Goal: Task Accomplishment & Management: Complete application form

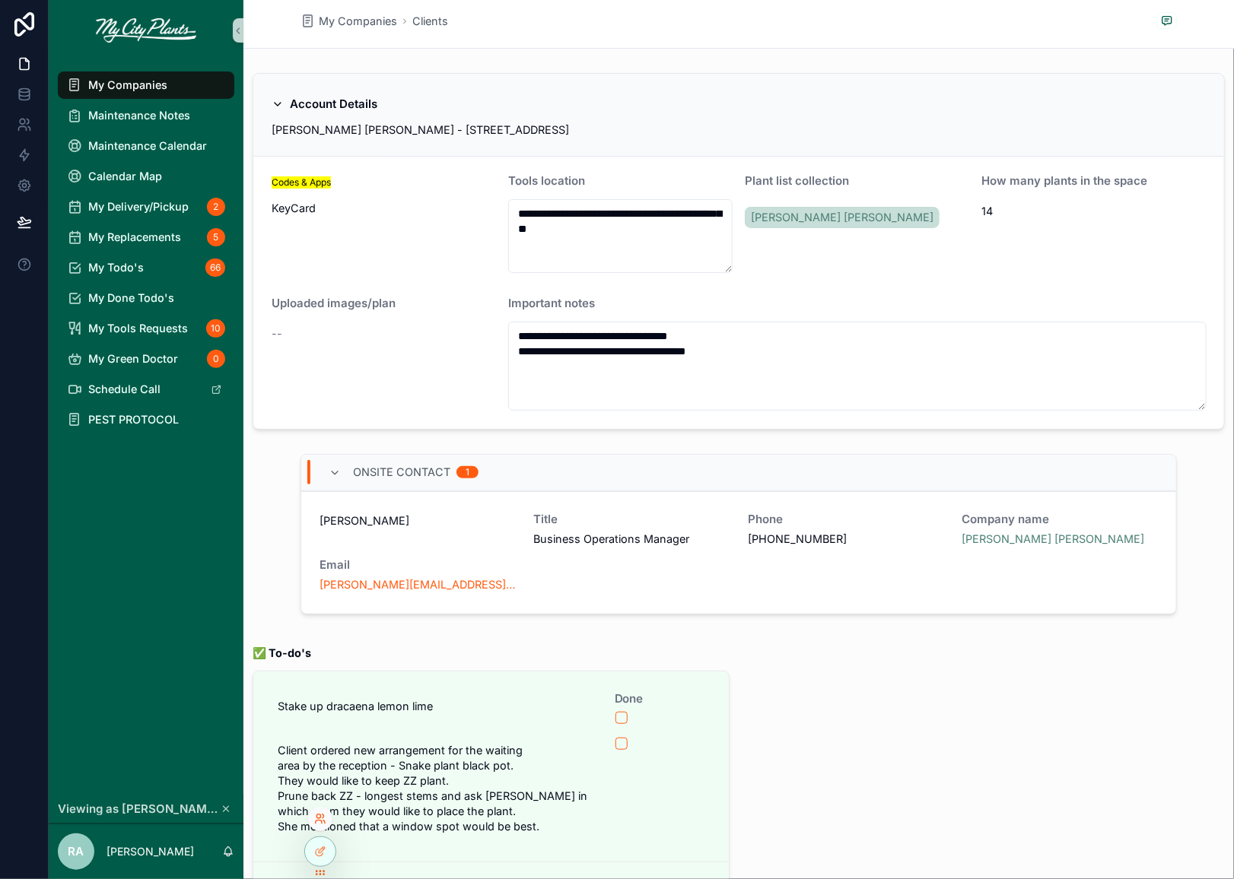
click at [319, 813] on icon at bounding box center [320, 819] width 12 height 12
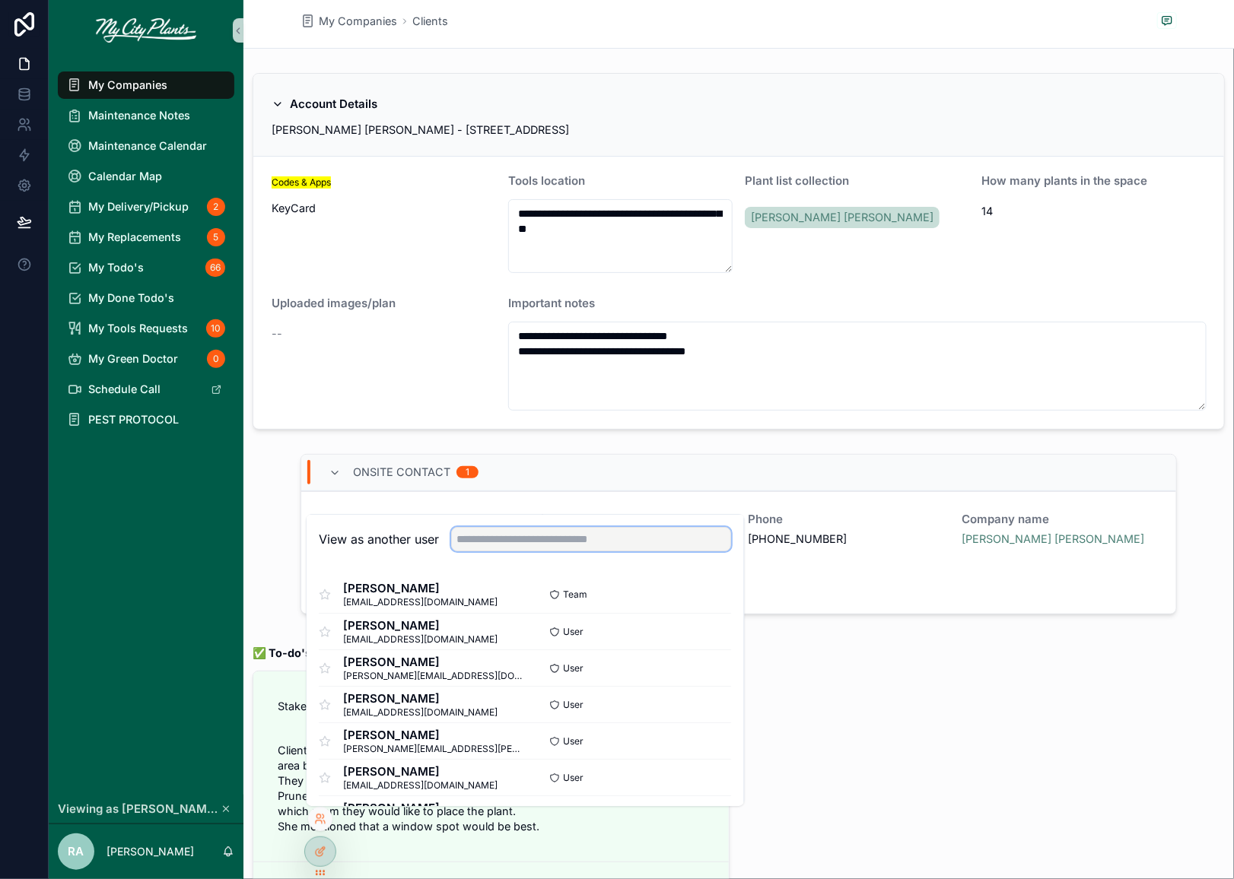
click at [498, 539] on input "text" at bounding box center [592, 539] width 280 height 24
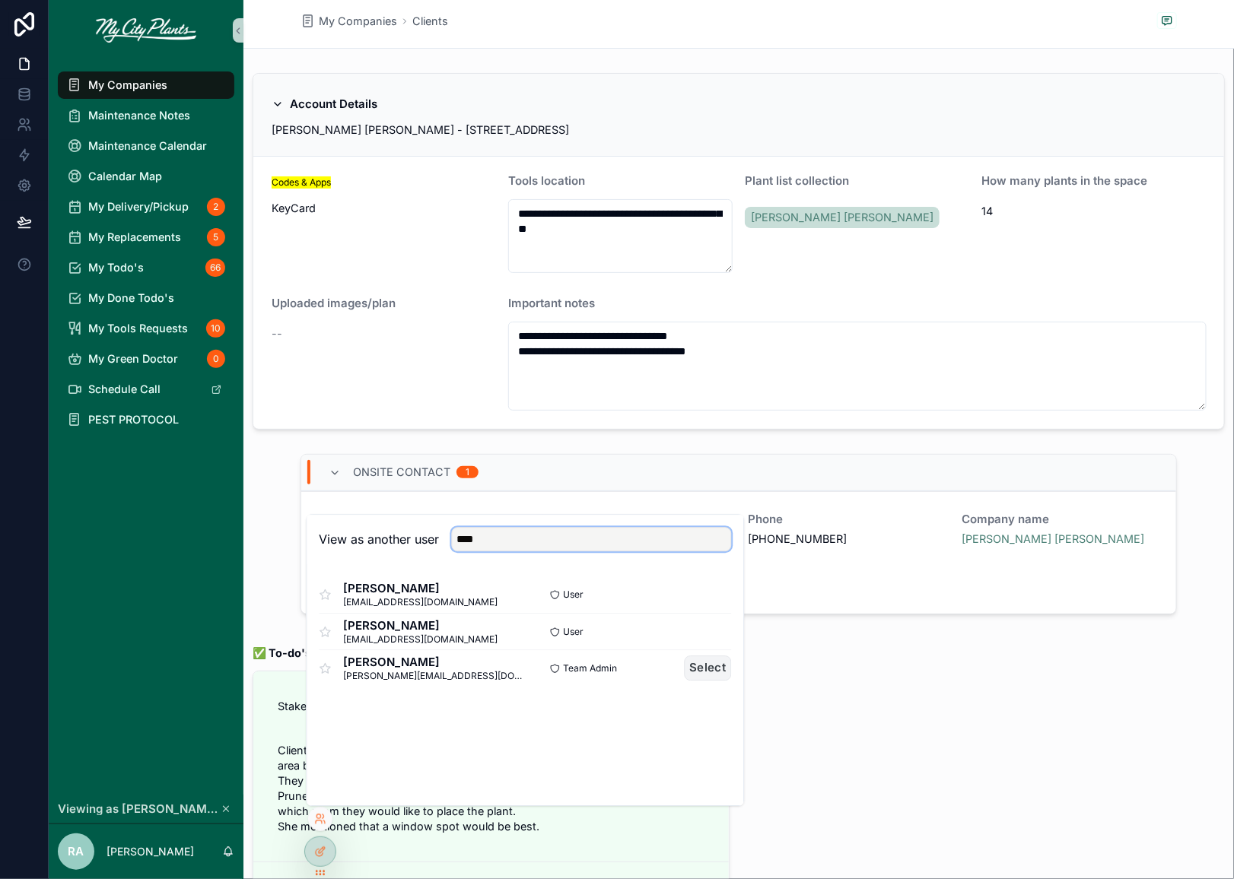
type input "****"
click at [702, 671] on button "Select" at bounding box center [707, 668] width 47 height 25
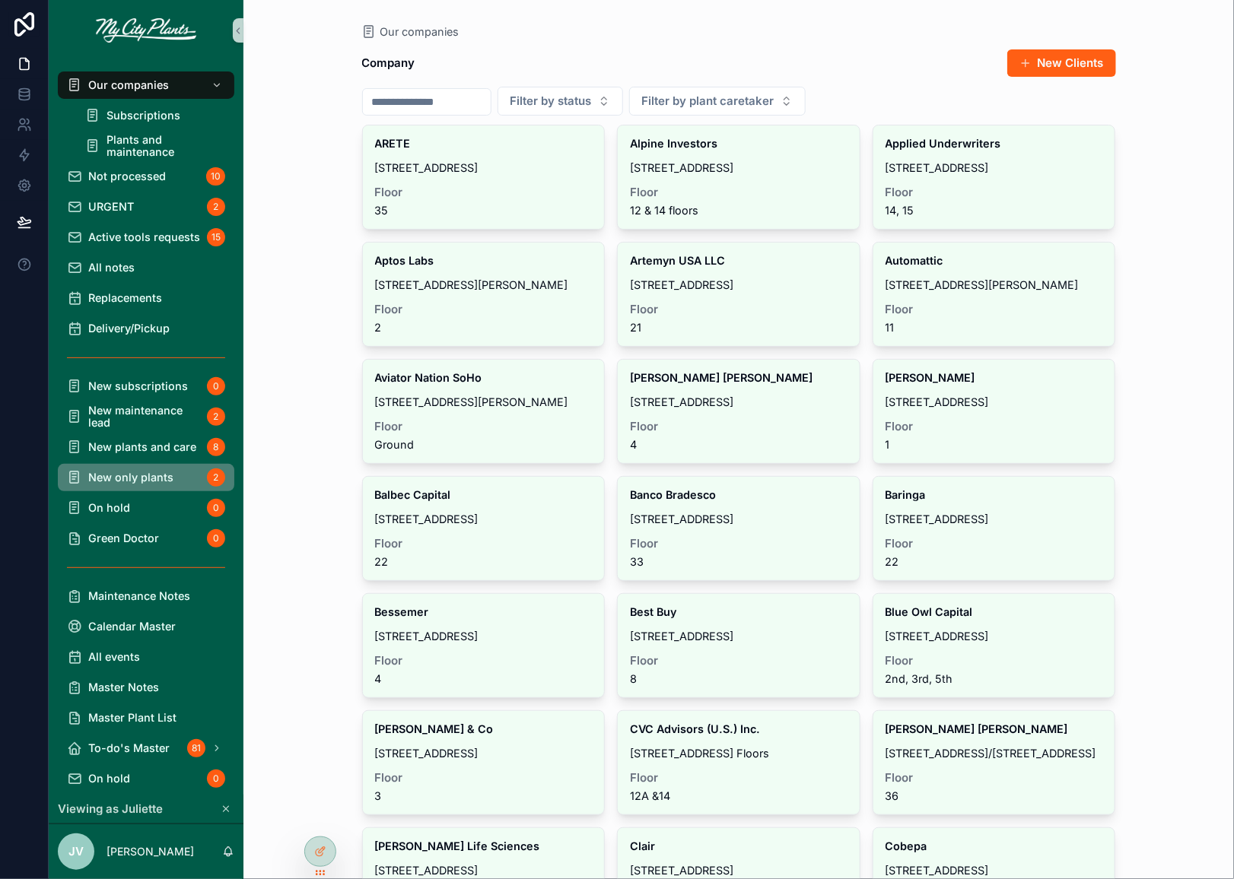
click at [119, 474] on span "New only plants" at bounding box center [130, 478] width 85 height 12
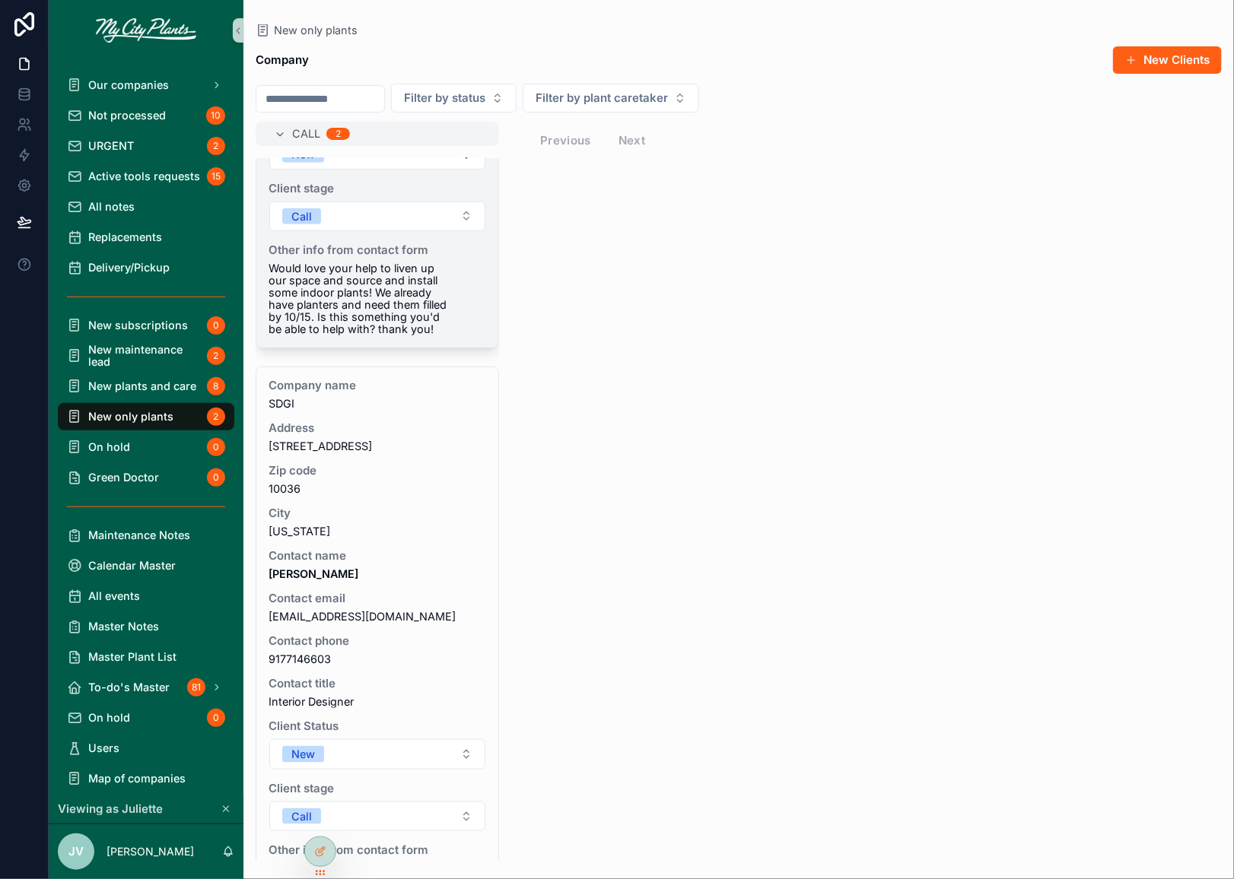
scroll to position [426, 0]
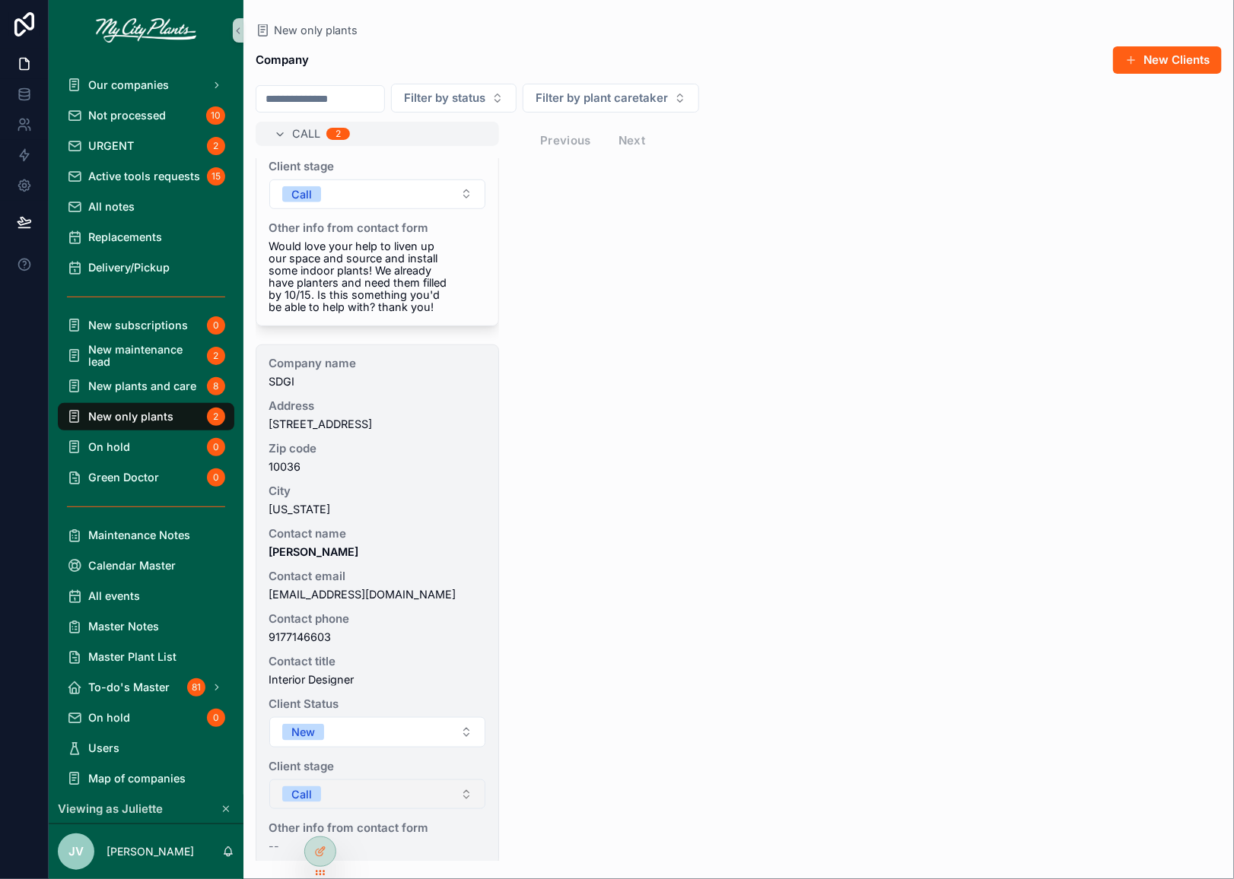
click at [465, 783] on button "Call" at bounding box center [377, 795] width 216 height 30
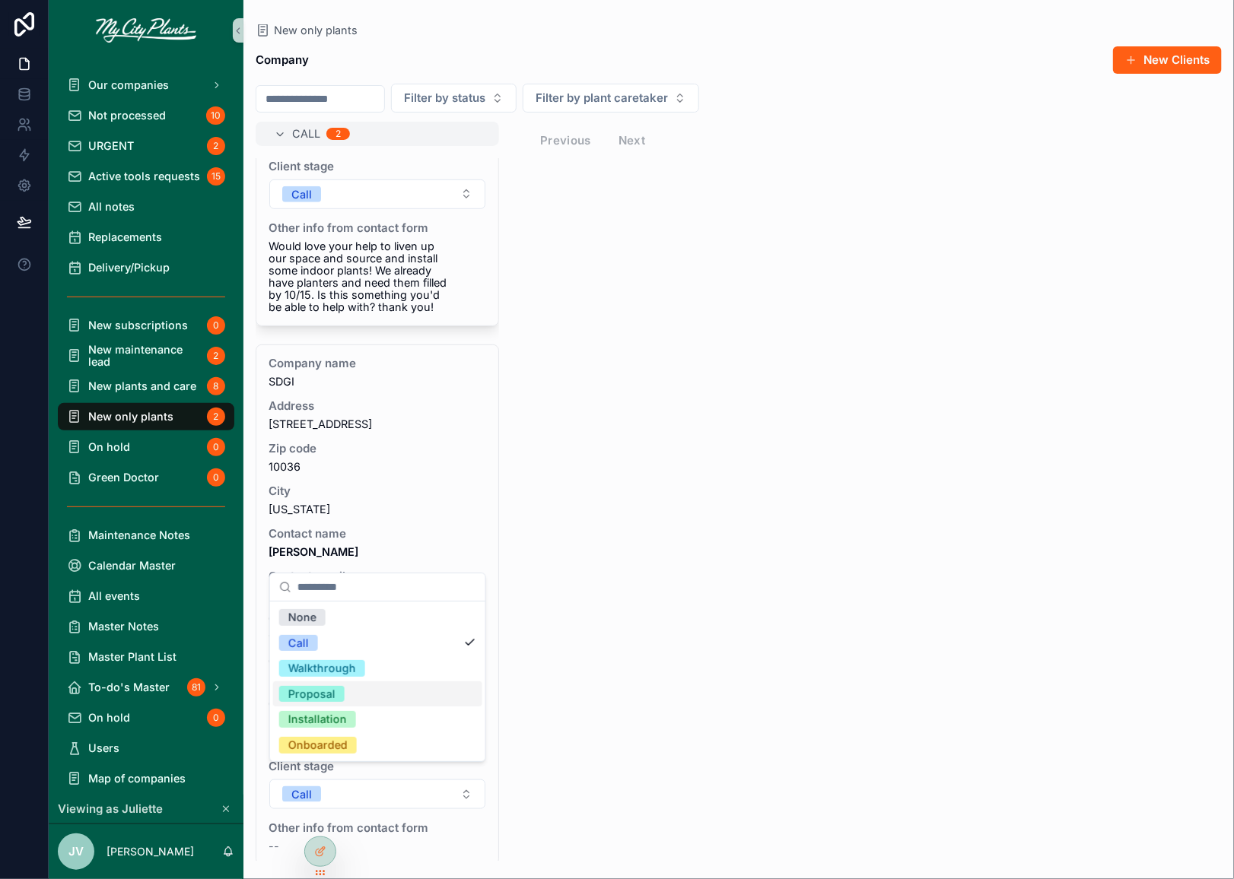
click at [328, 691] on div "Proposal" at bounding box center [311, 694] width 47 height 17
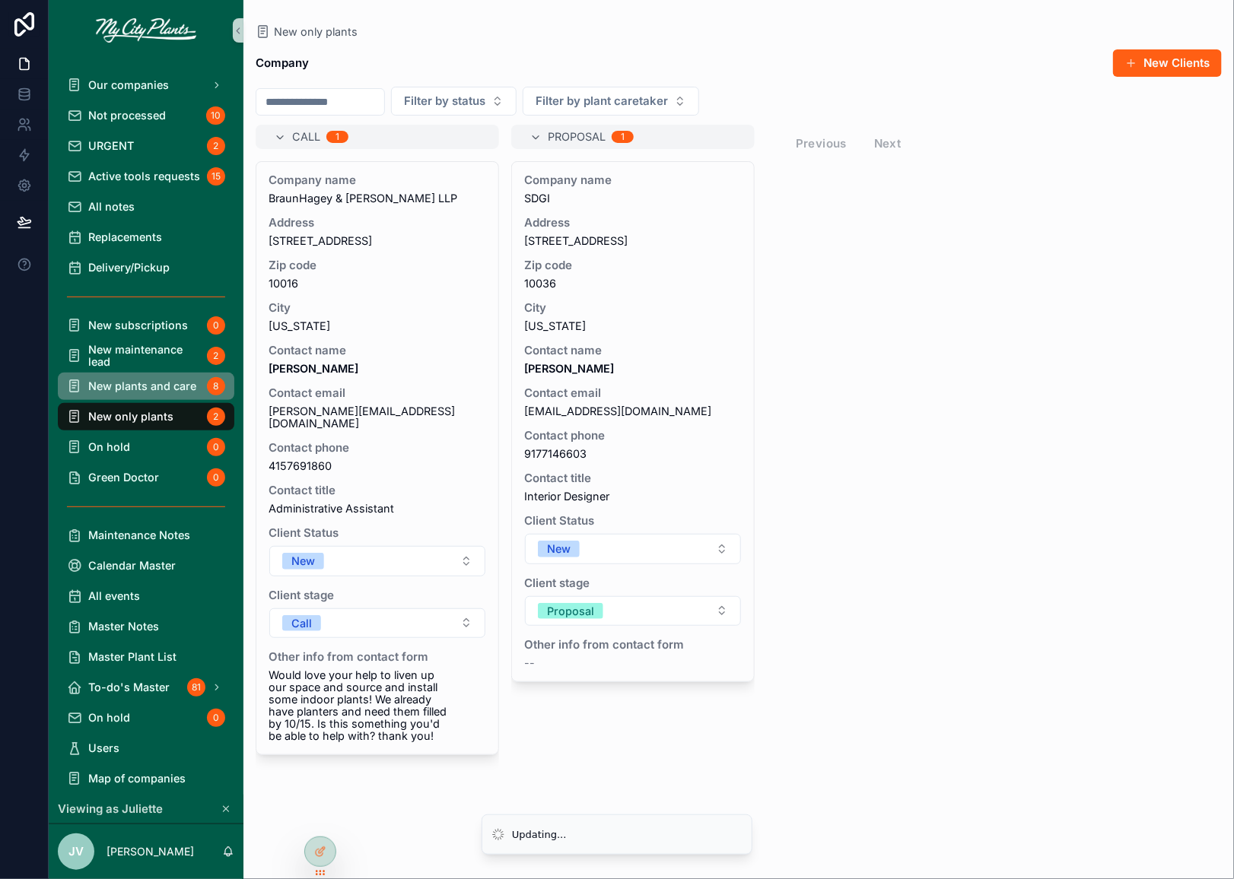
click at [138, 386] on span "New plants and care" at bounding box center [142, 386] width 108 height 12
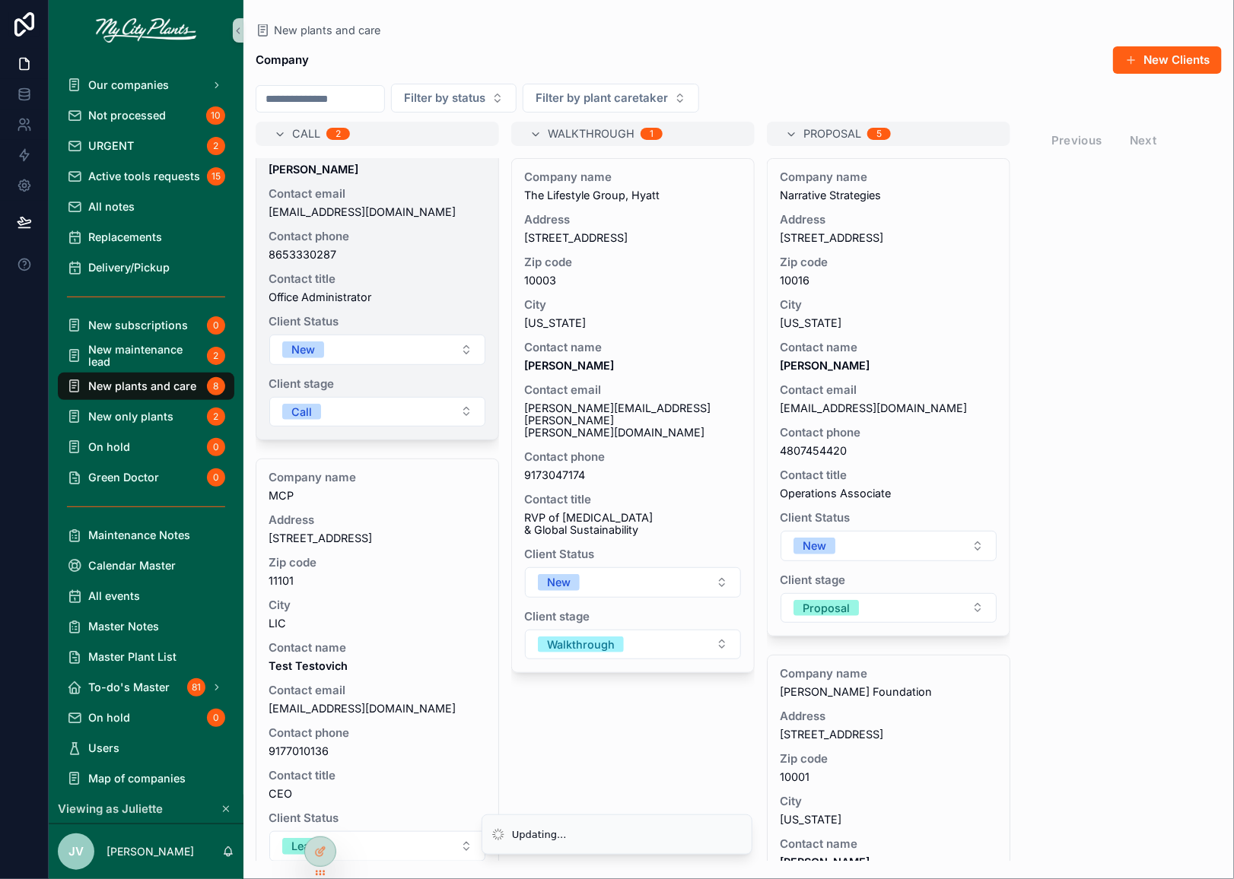
scroll to position [280, 0]
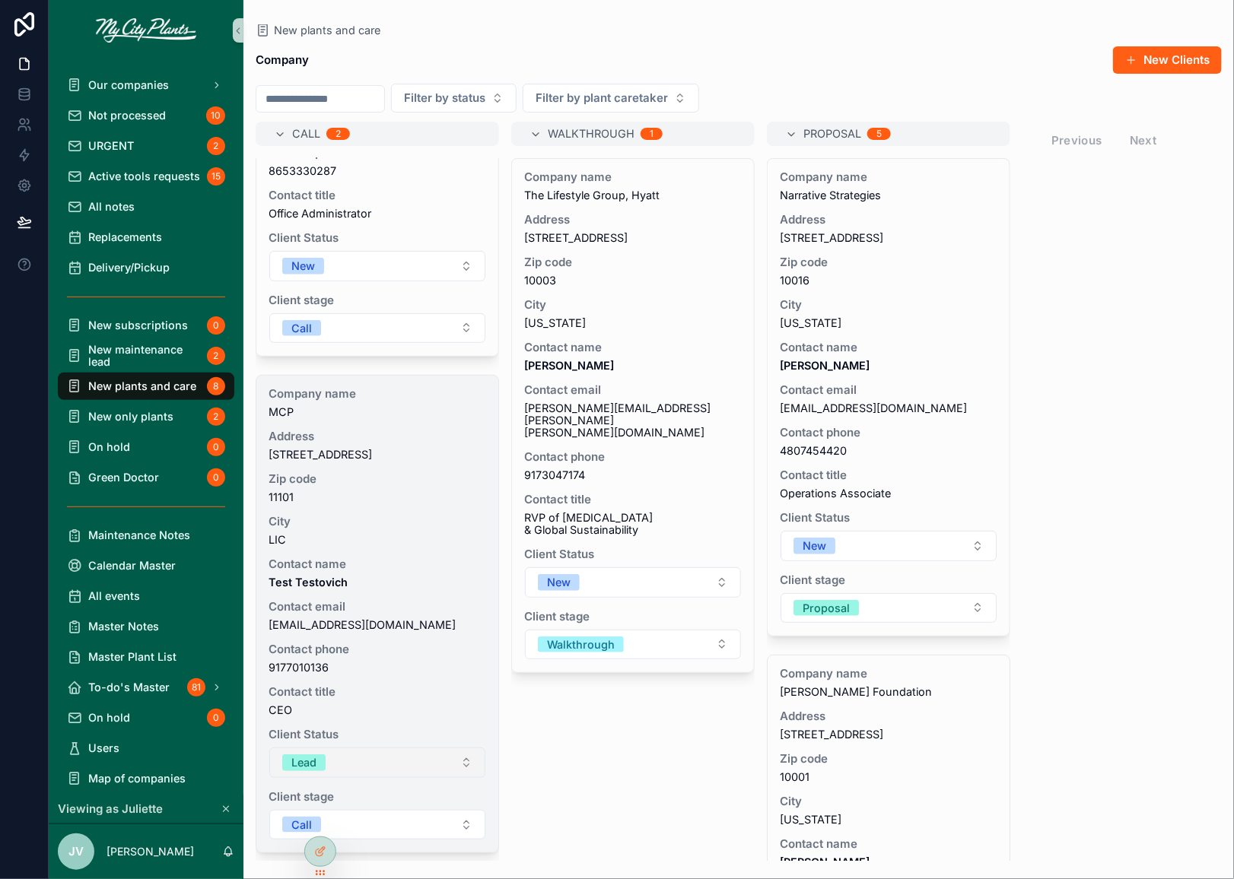
click at [466, 765] on button "Lead" at bounding box center [377, 763] width 216 height 30
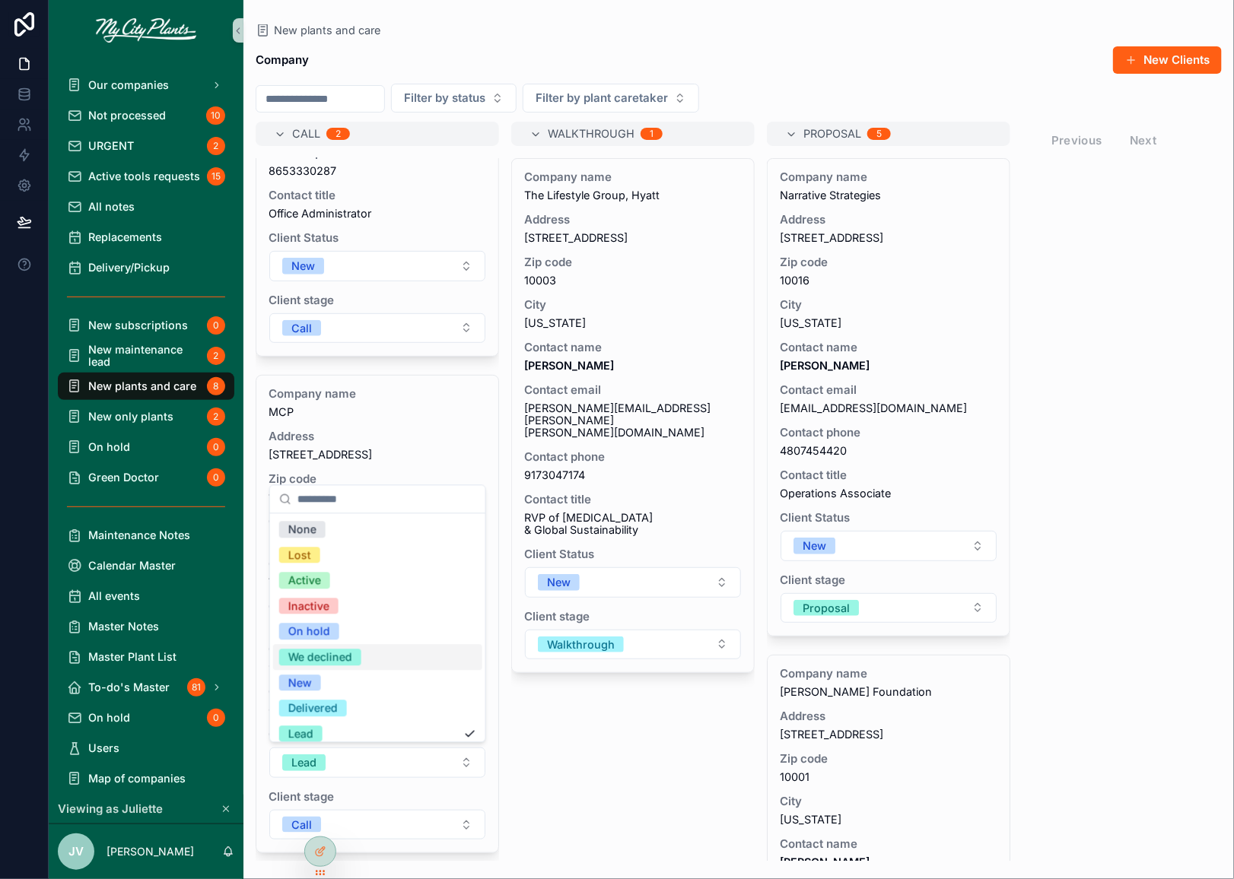
click at [316, 654] on div "We declined" at bounding box center [320, 658] width 64 height 17
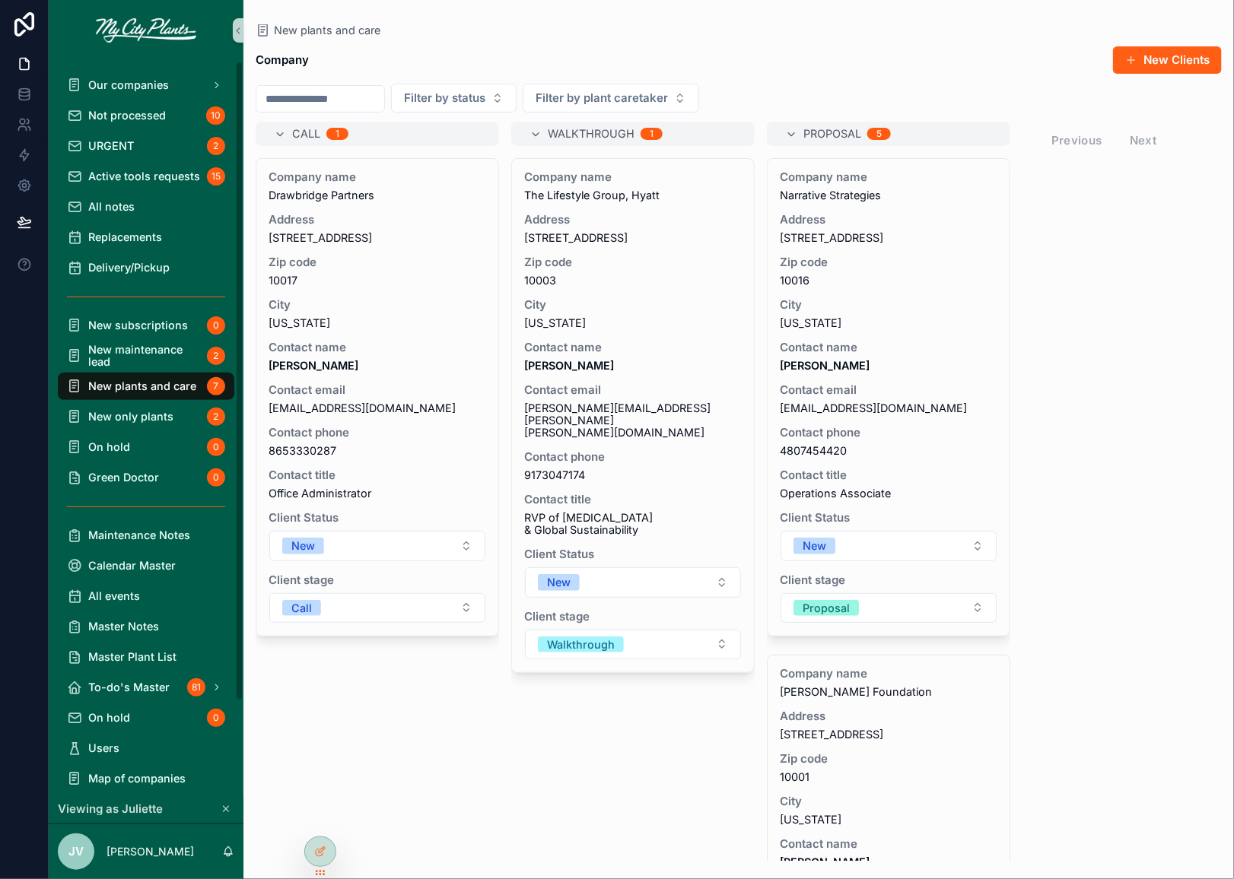
scroll to position [0, 0]
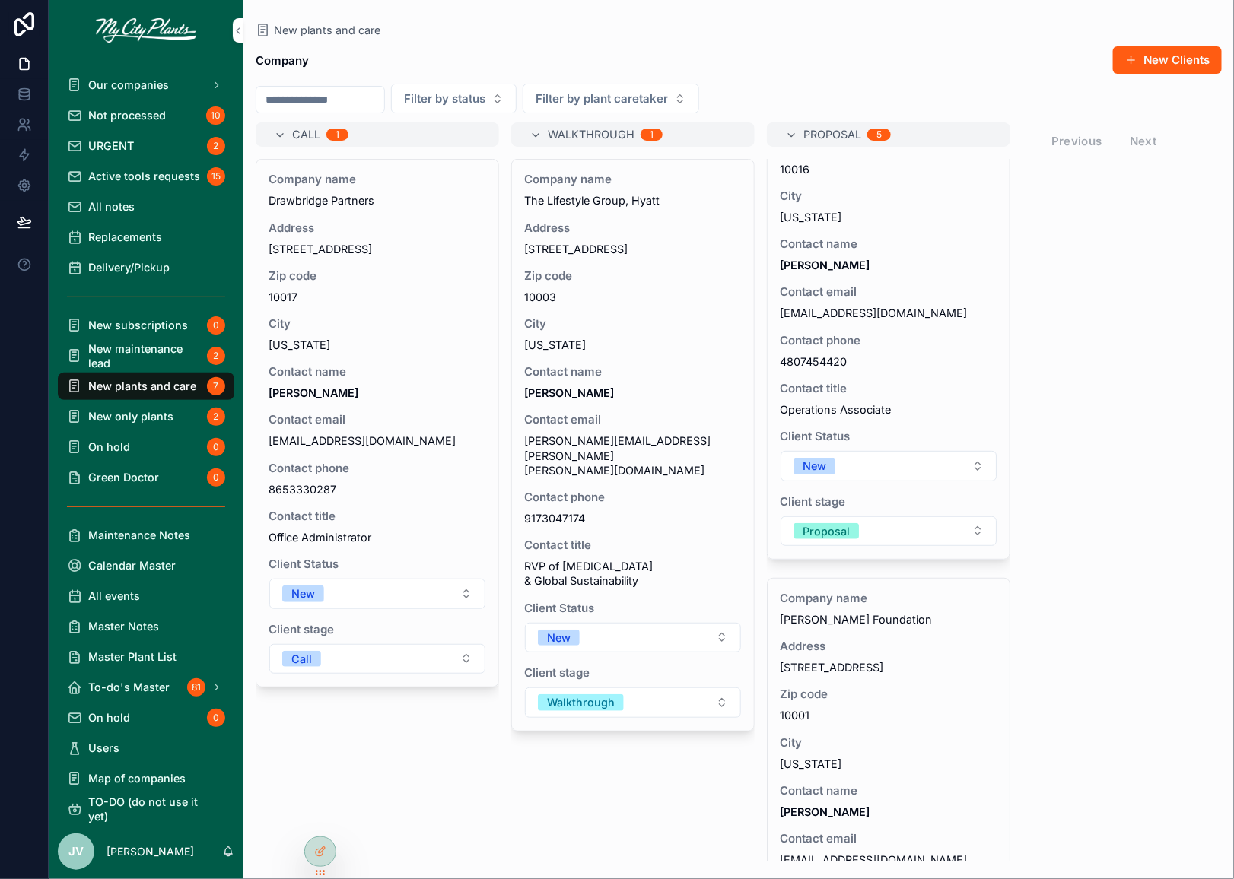
scroll to position [126, 0]
click at [978, 535] on button "Proposal" at bounding box center [888, 534] width 216 height 30
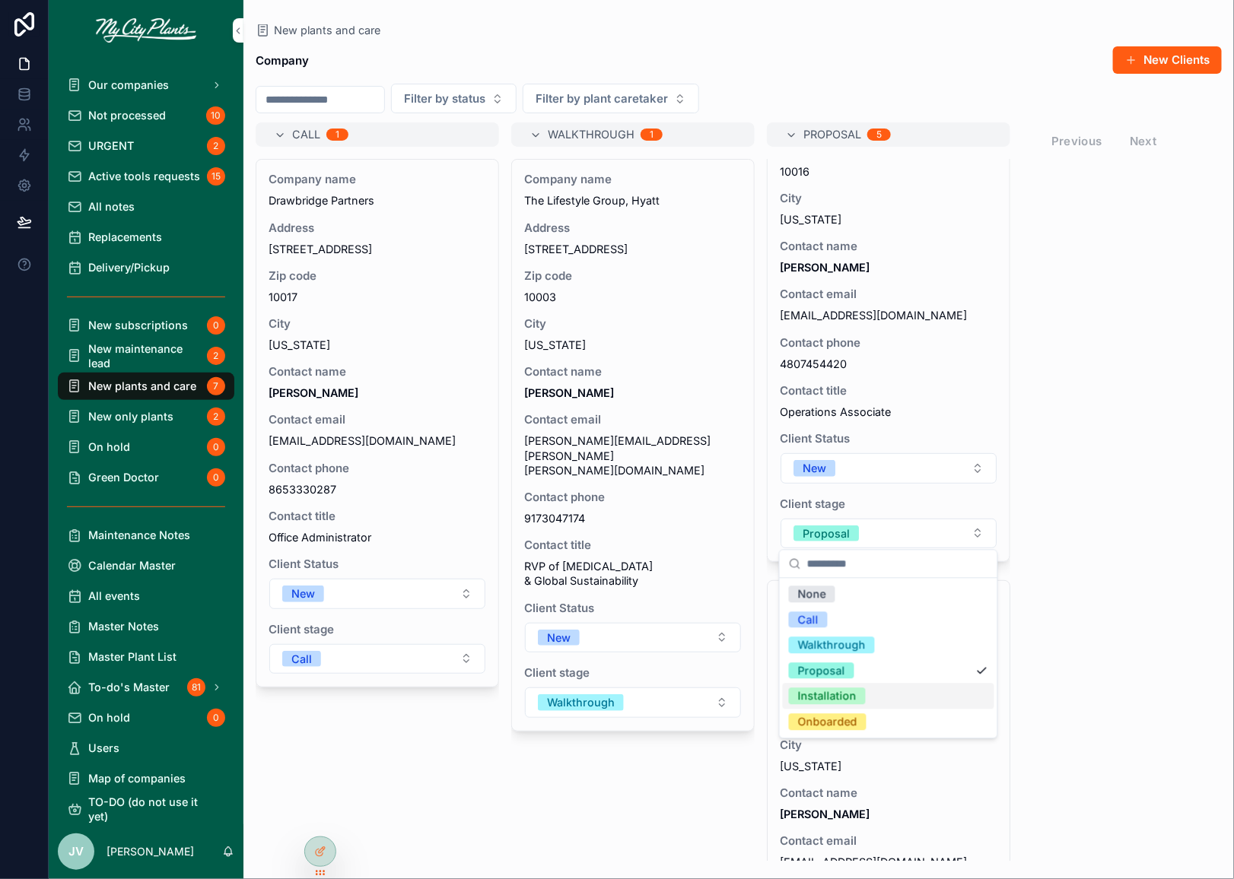
click at [832, 691] on div "Installation" at bounding box center [827, 696] width 59 height 17
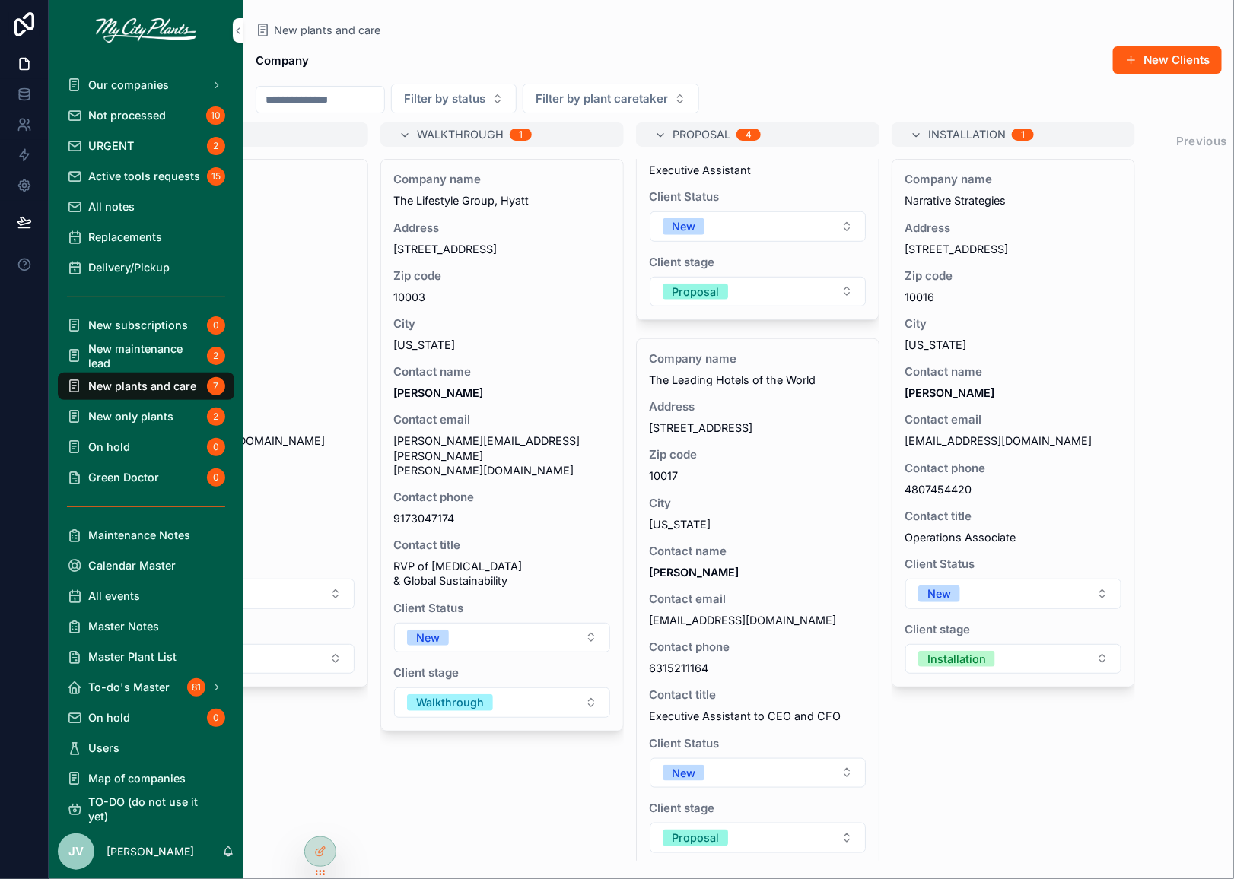
scroll to position [0, 218]
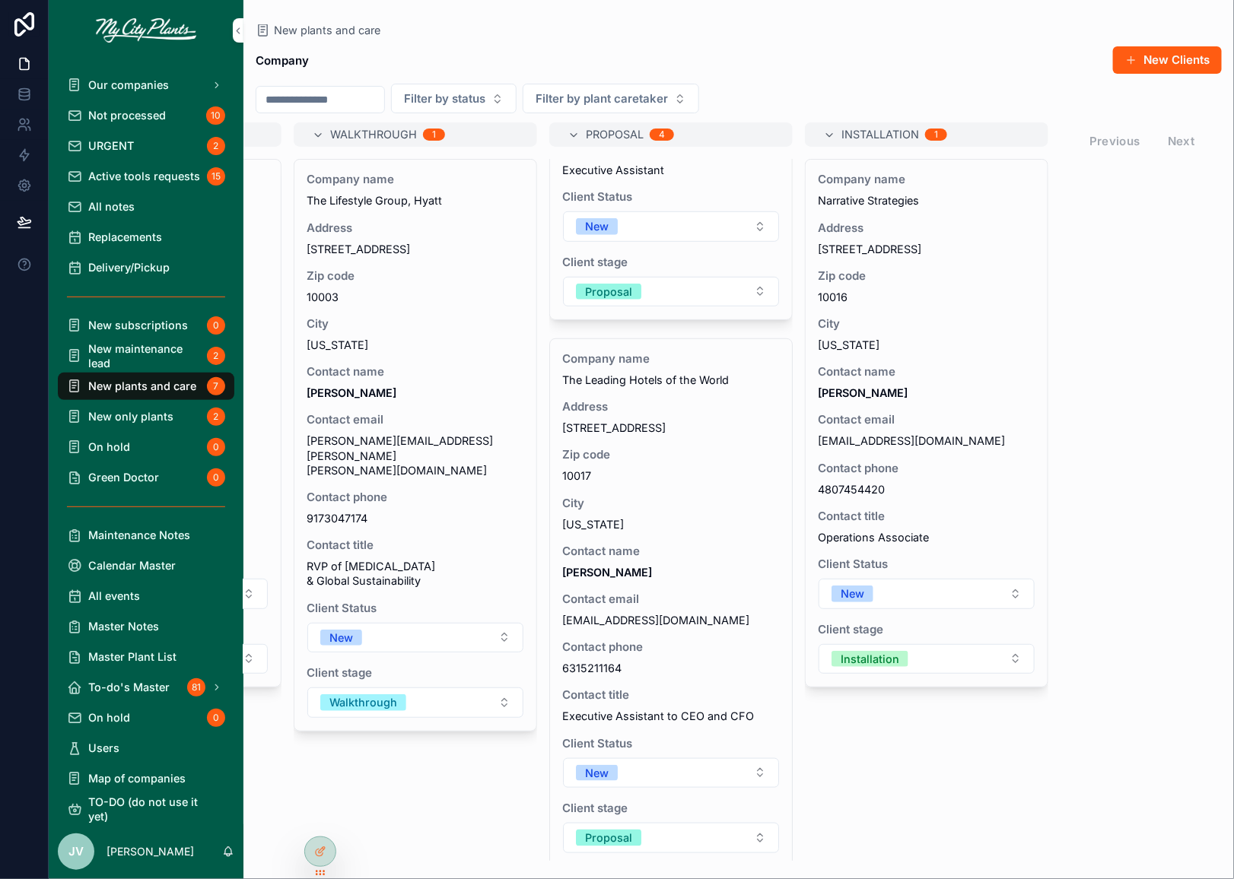
click at [1016, 600] on button "New" at bounding box center [926, 594] width 216 height 30
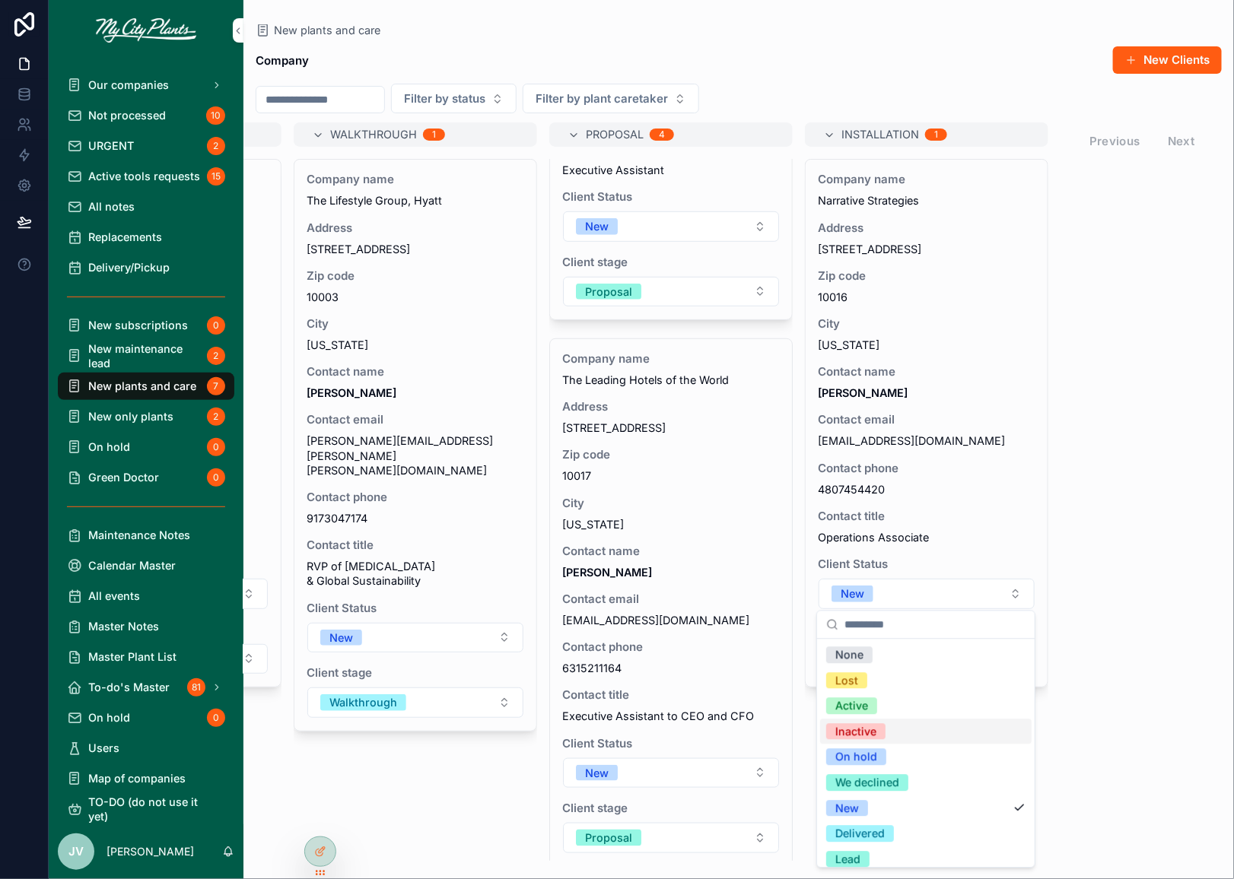
scroll to position [8, 0]
click at [867, 726] on div "Inactive" at bounding box center [855, 724] width 41 height 17
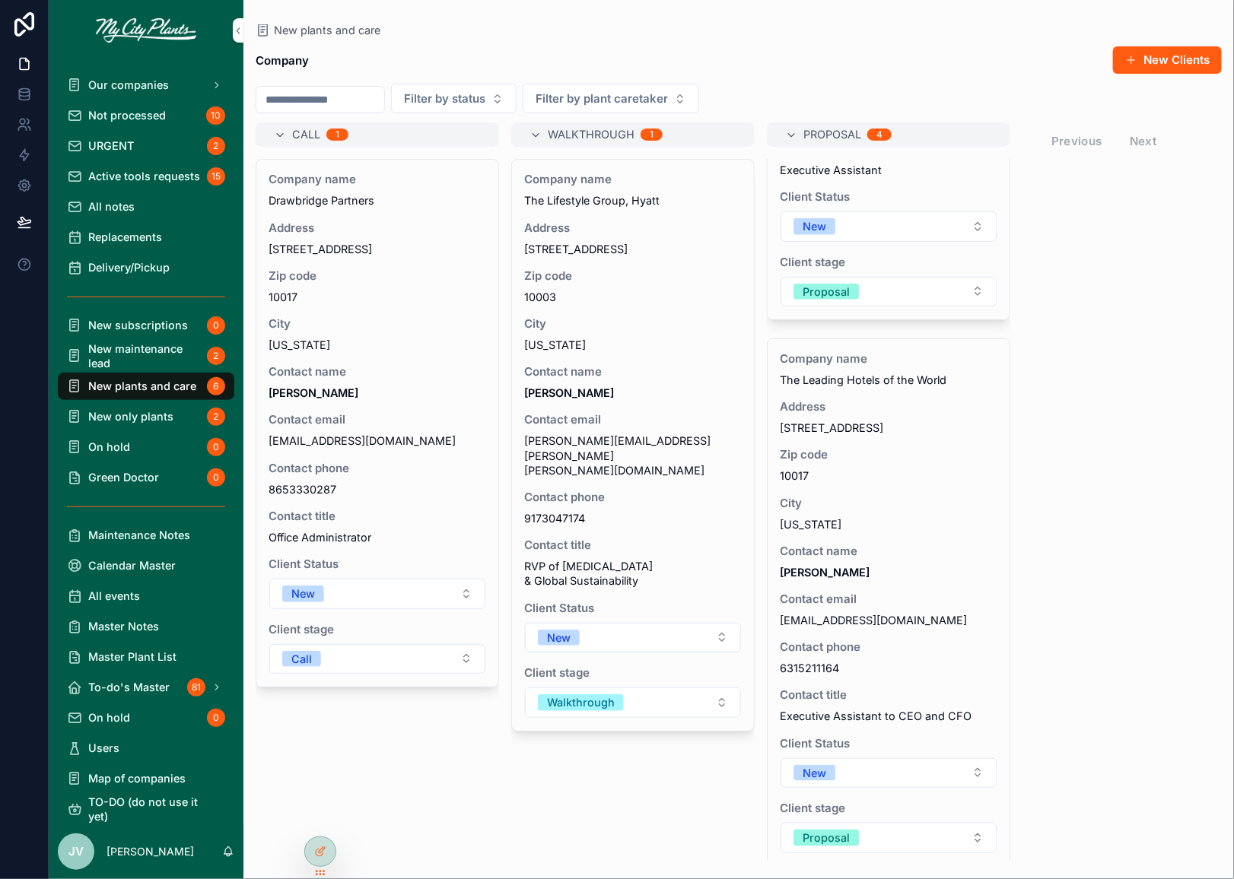
scroll to position [0, 0]
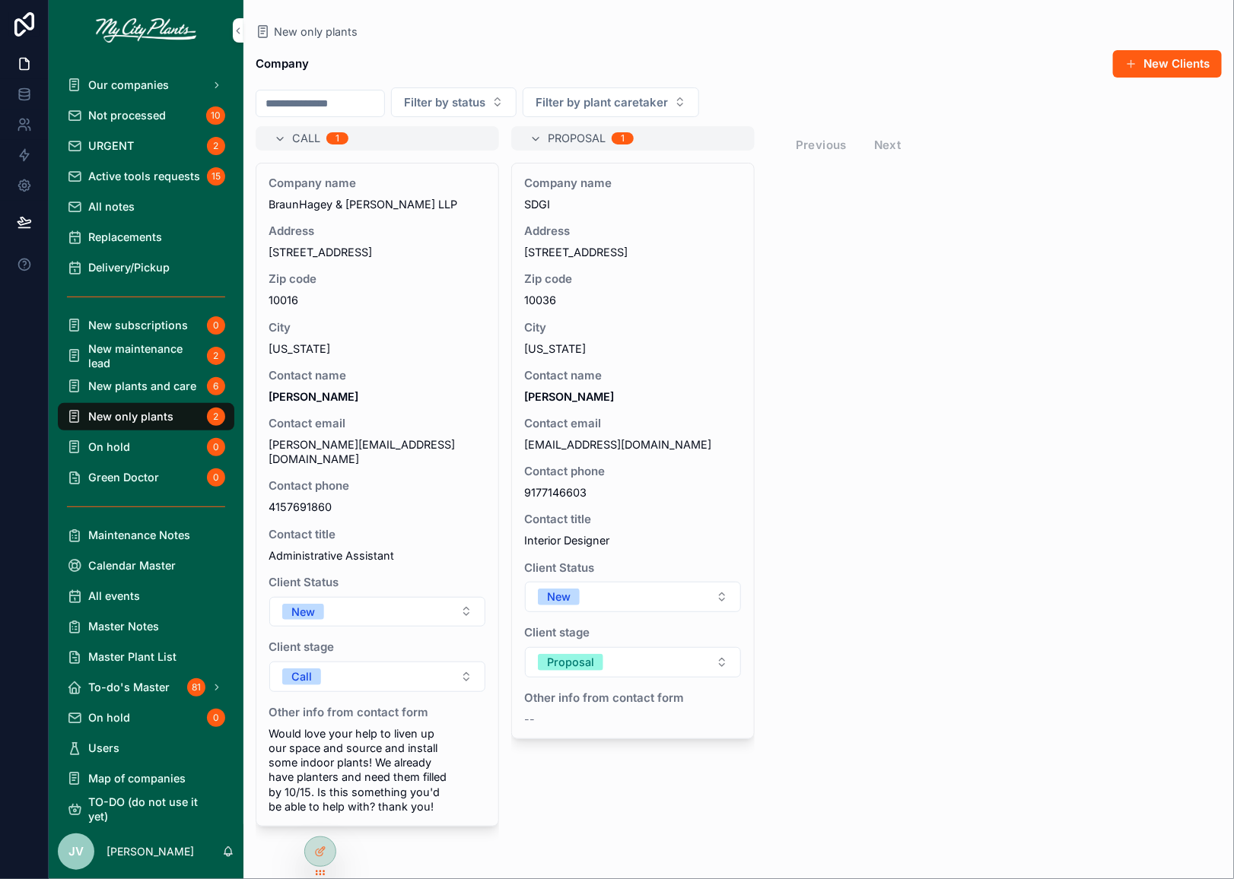
click at [147, 355] on span "New maintenance lead" at bounding box center [144, 356] width 113 height 29
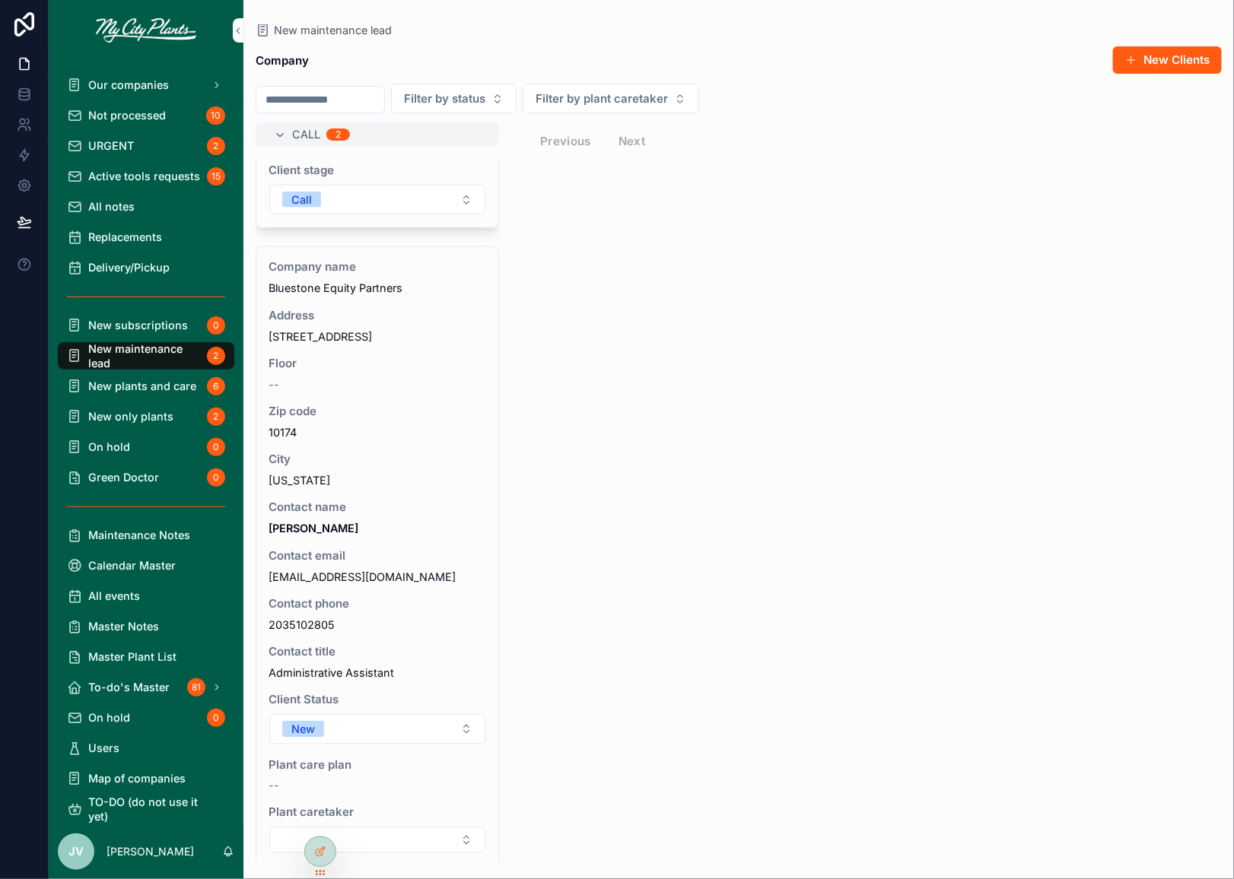
scroll to position [694, 0]
